Goal: Complete application form

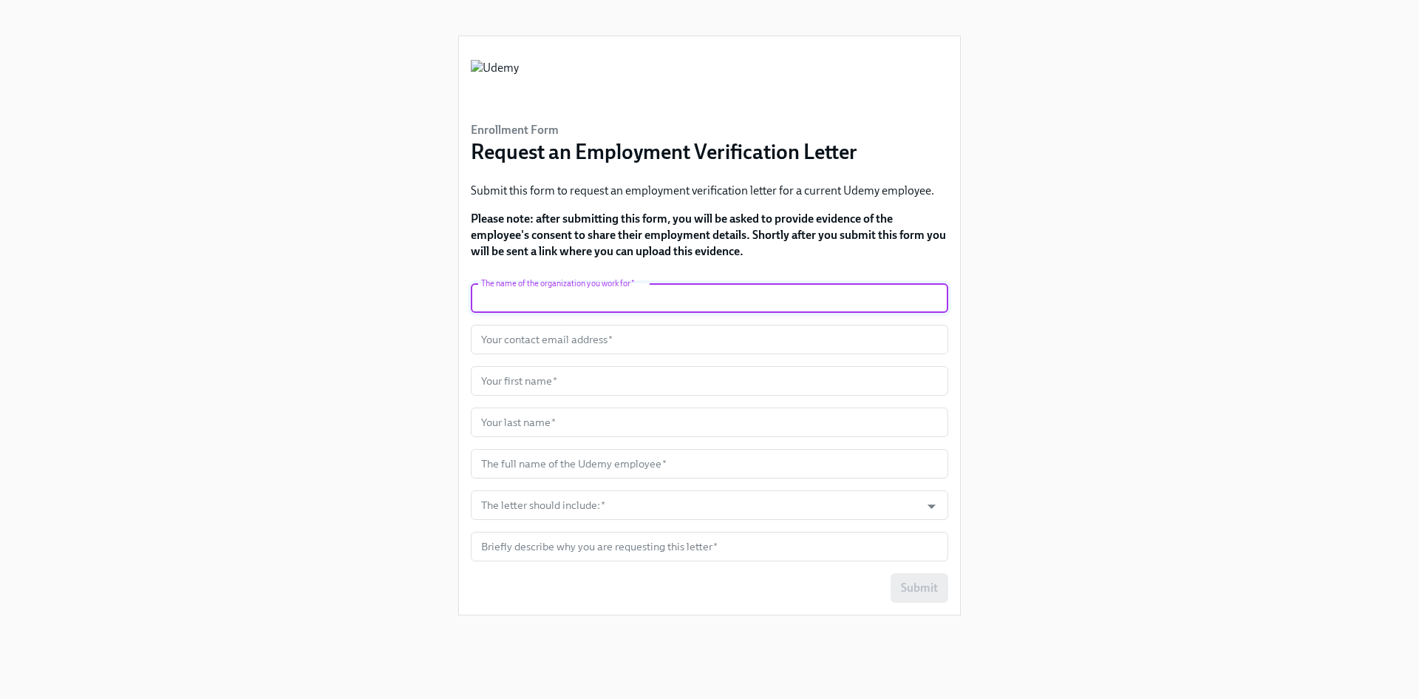
click at [654, 297] on input "text" at bounding box center [710, 298] width 478 height 30
type input "Truework"
type input "[EMAIL_ADDRESS][DOMAIN_NAME]"
type input "Yana"
type input "Alquiza"
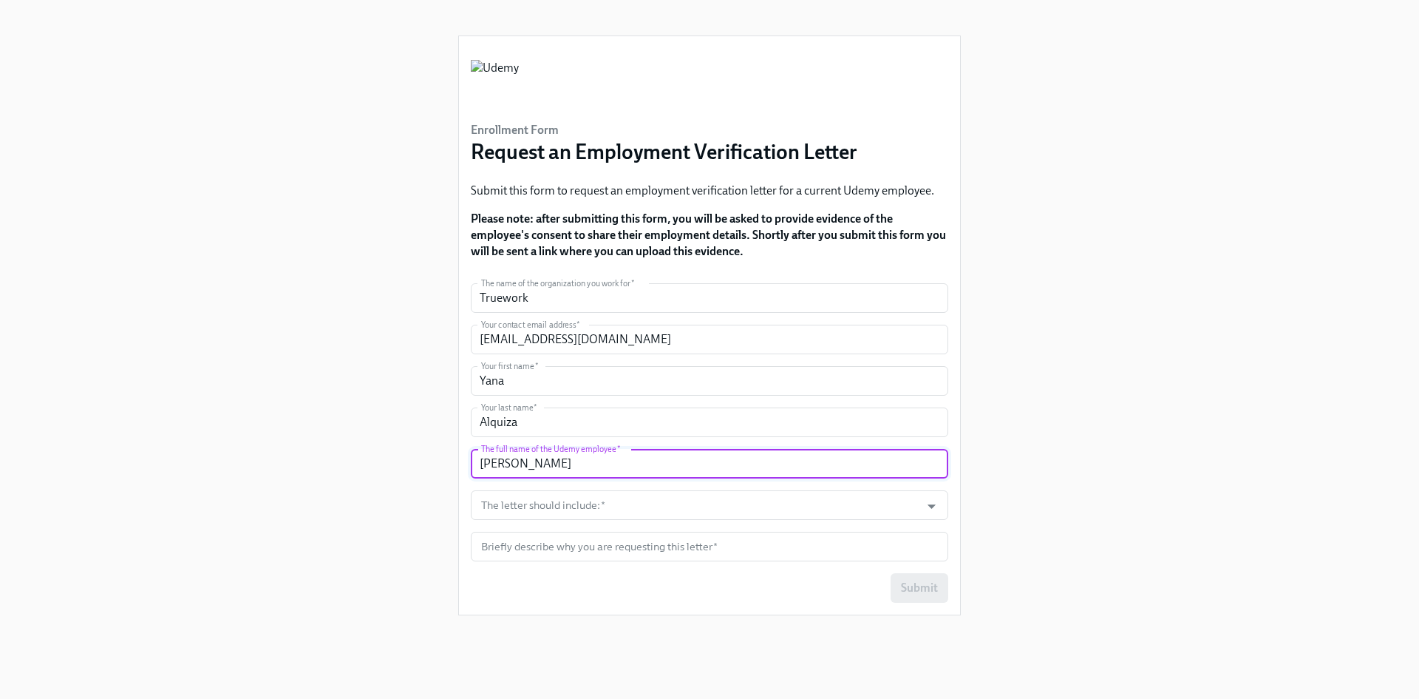
drag, startPoint x: 608, startPoint y: 472, endPoint x: 549, endPoint y: 463, distance: 59.8
click at [602, 471] on input "[PERSON_NAME]" at bounding box center [710, 464] width 478 height 30
drag, startPoint x: 546, startPoint y: 463, endPoint x: 427, endPoint y: 458, distance: 119.9
click at [427, 458] on div "Enrollment Form Request an Employment Verification Letter Submit this form to r…" at bounding box center [709, 331] width 1348 height 663
paste input "[PERSON_NAME]"
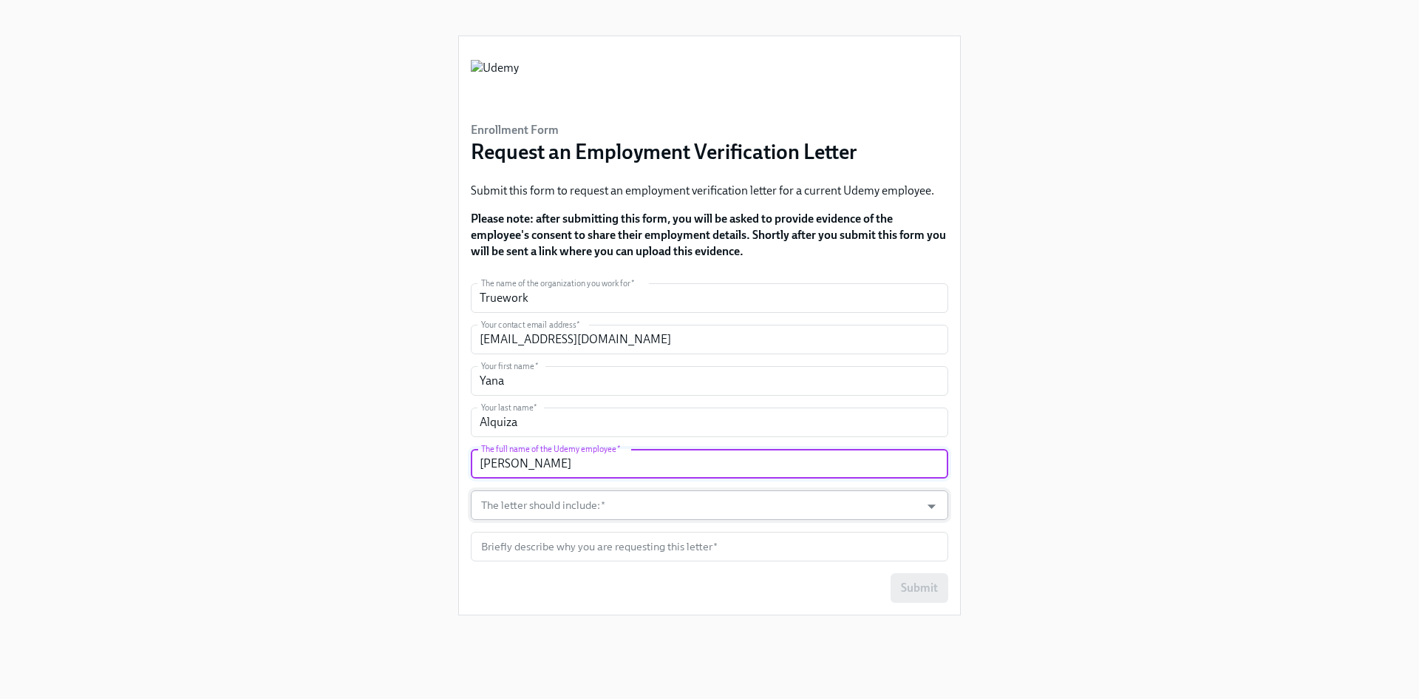
type input "[PERSON_NAME]"
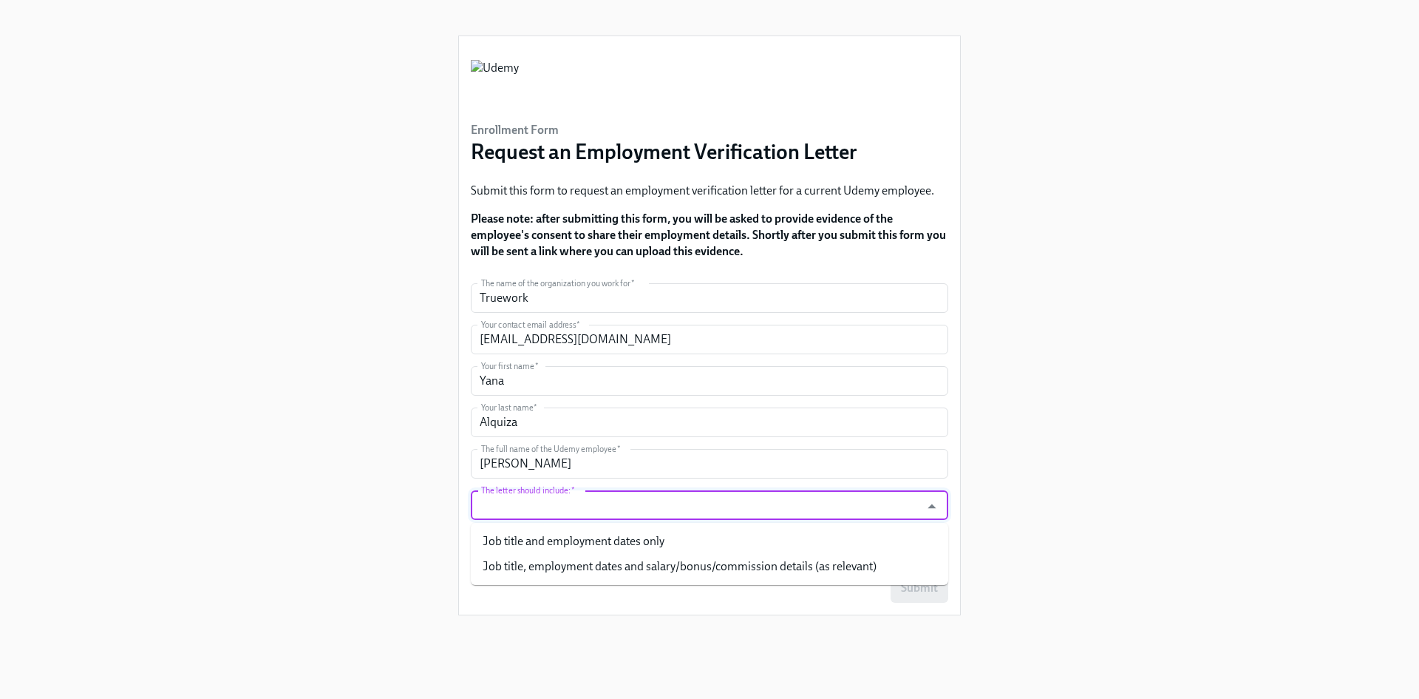
click at [652, 502] on input "The letter should include:   *" at bounding box center [695, 505] width 435 height 30
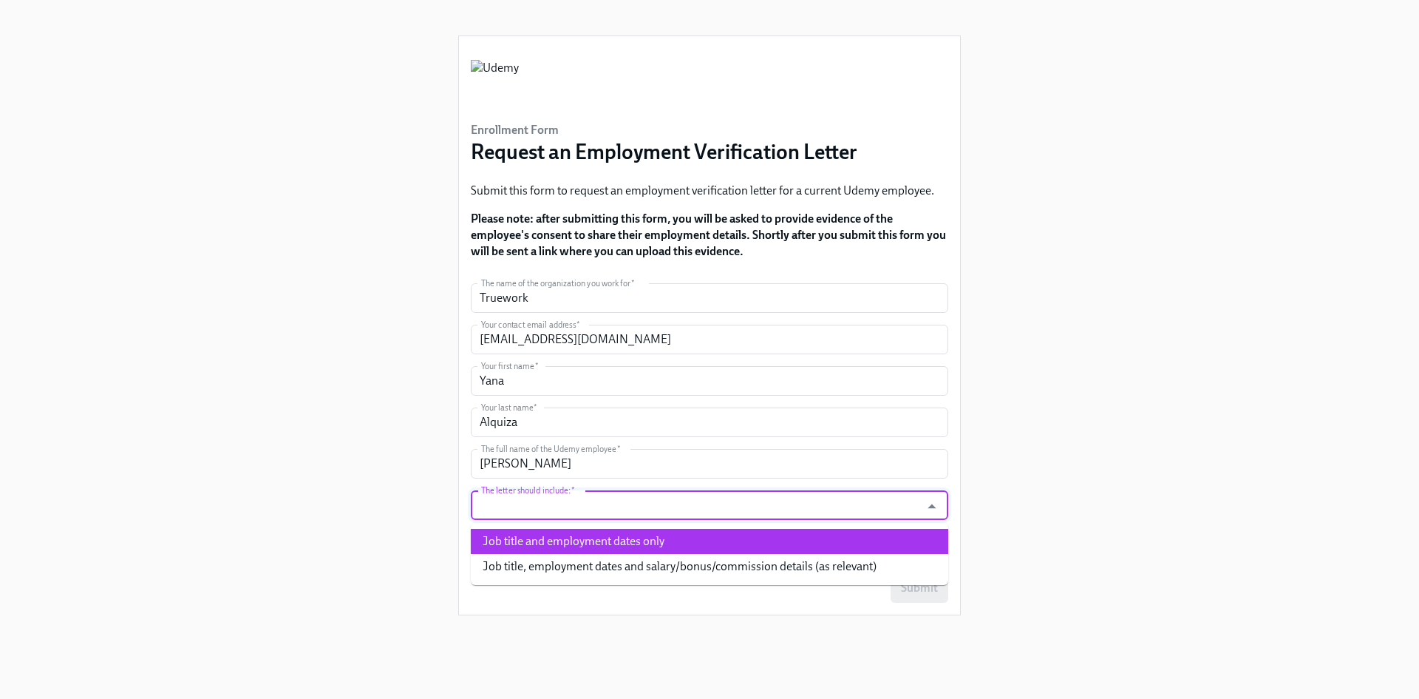
click at [565, 530] on li "Job title and employment dates only" at bounding box center [710, 541] width 478 height 25
type input "Job title and employment dates only"
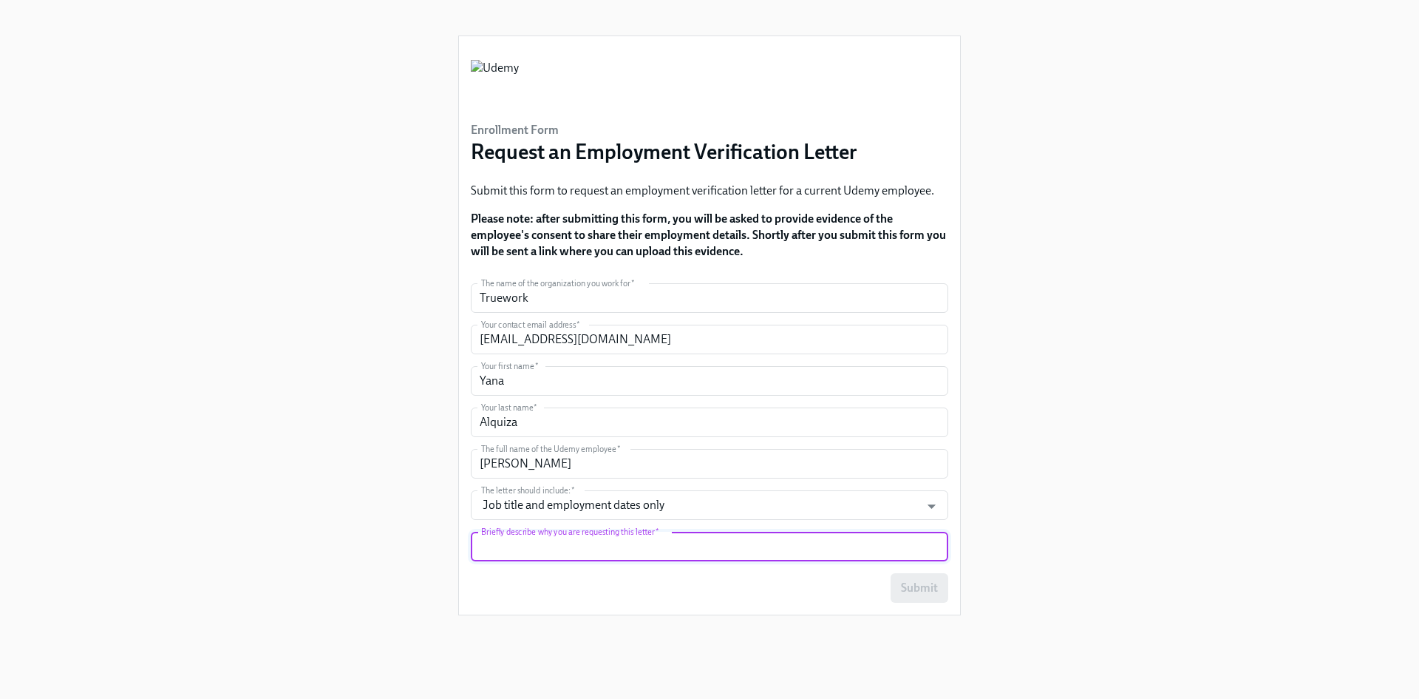
click at [553, 548] on input "text" at bounding box center [710, 546] width 478 height 30
type input "E"
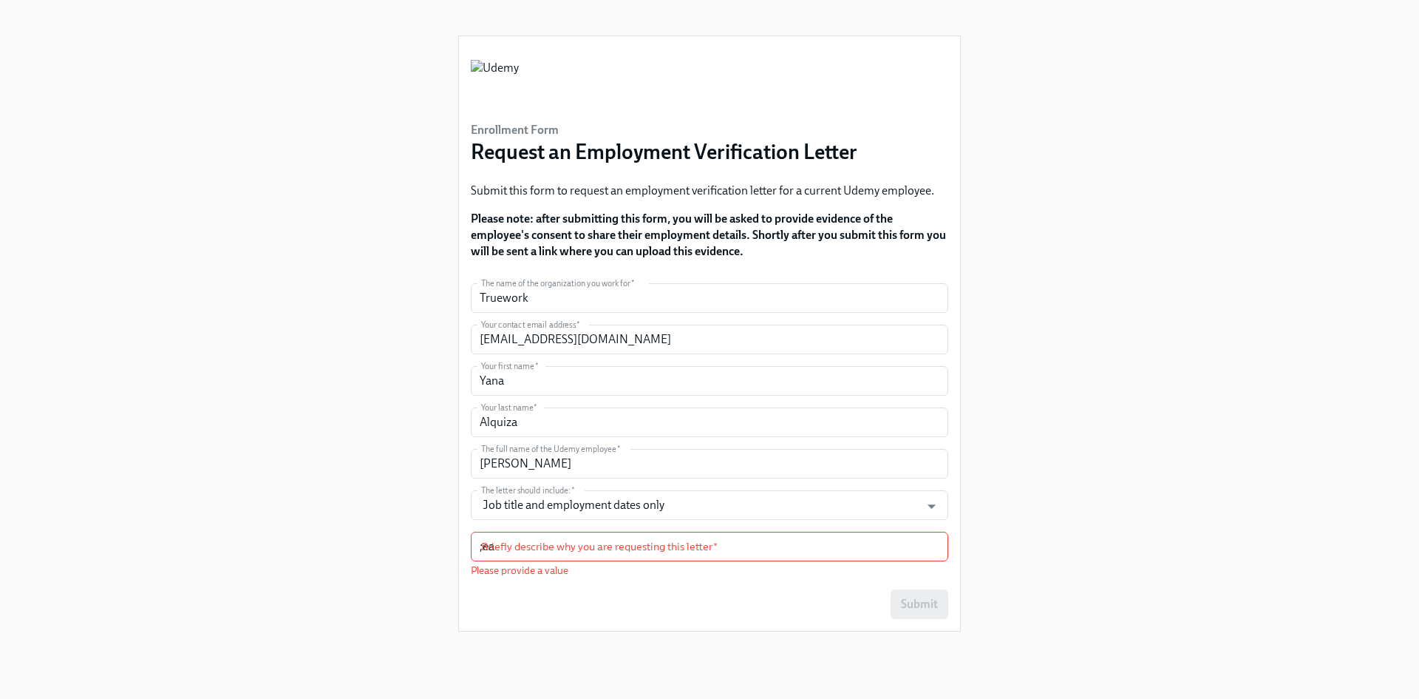
paste input "I'm reaching out from Truework on behalf of First advantage. We’re trying to co…"
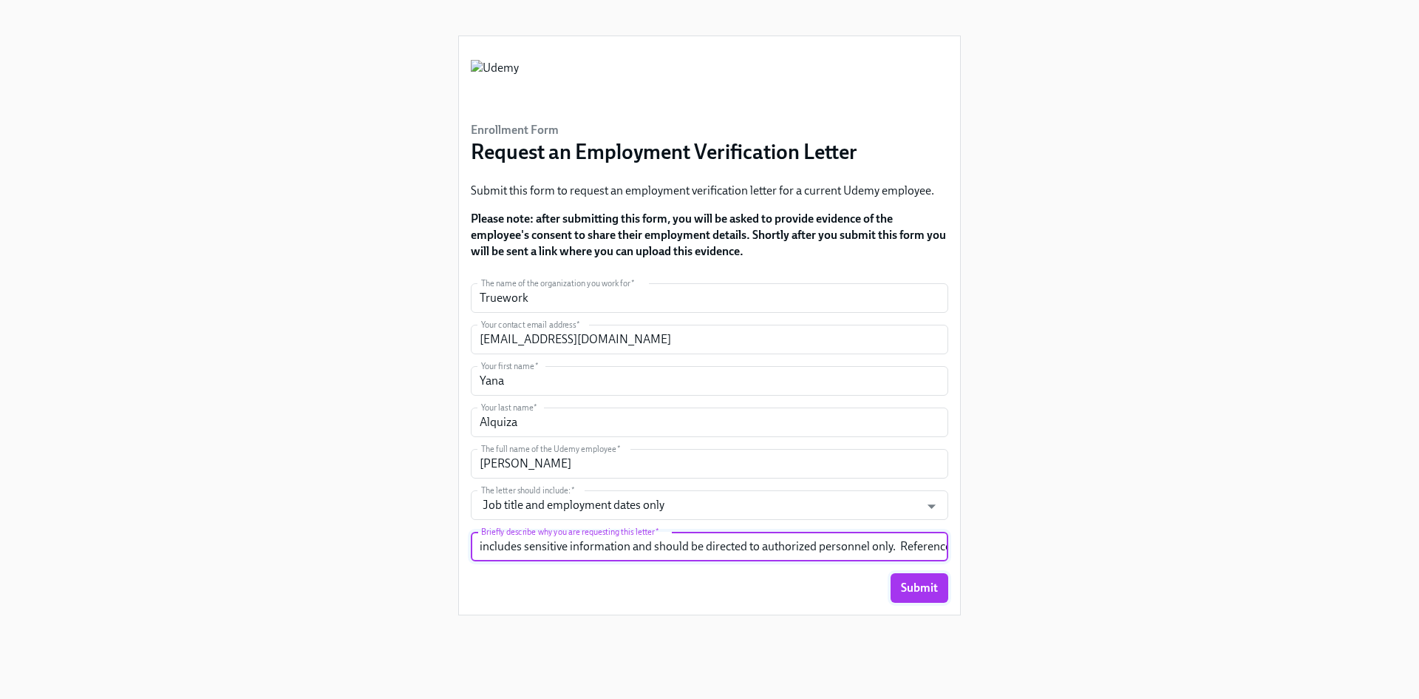
type input "I'm reaching out from Truework on behalf of First advantage. We’re trying to co…"
click at [927, 581] on span "Submit" at bounding box center [919, 587] width 37 height 15
